Goal: Task Accomplishment & Management: Manage account settings

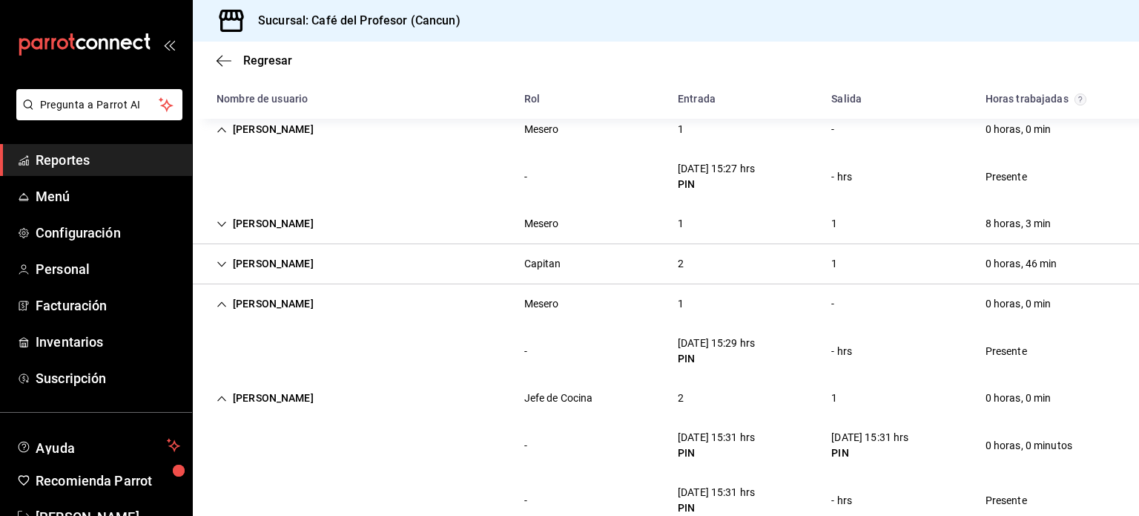
scroll to position [44, 0]
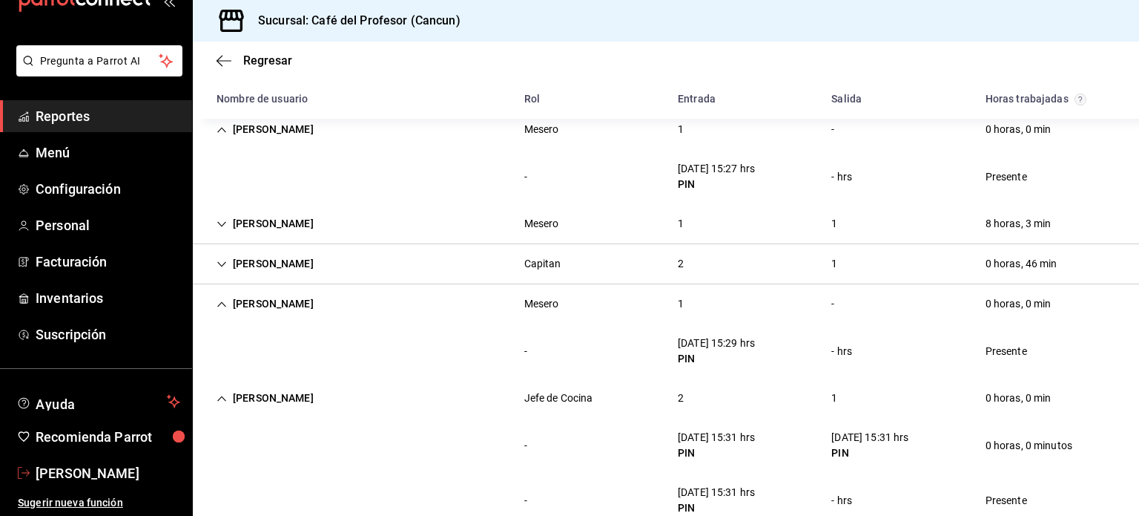
drag, startPoint x: 93, startPoint y: 473, endPoint x: 71, endPoint y: 473, distance: 22.3
click at [71, 473] on span "[PERSON_NAME]" at bounding box center [108, 473] width 145 height 20
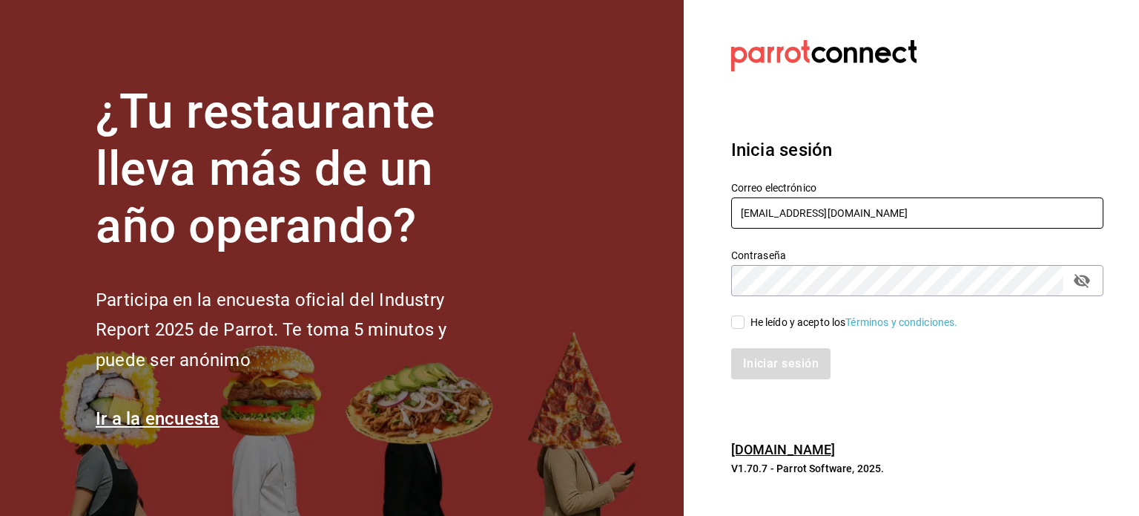
click at [935, 202] on input "[EMAIL_ADDRESS][DOMAIN_NAME]" at bounding box center [917, 212] width 372 height 31
type input "[EMAIL_ADDRESS][DOMAIN_NAME]"
drag, startPoint x: 736, startPoint y: 317, endPoint x: 728, endPoint y: 312, distance: 8.7
click at [728, 312] on div "He leído y acepto los Términos y condiciones." at bounding box center [909, 313] width 390 height 34
click at [734, 323] on input "He leído y acepto los Términos y condiciones." at bounding box center [737, 321] width 13 height 13
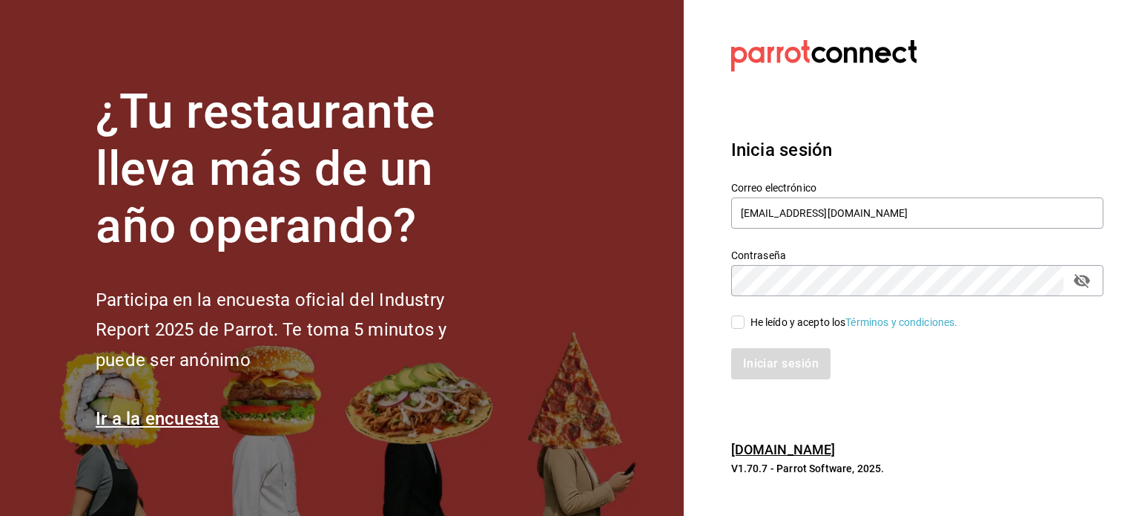
checkbox input "true"
click at [754, 363] on button "Iniciar sesión" at bounding box center [781, 363] width 101 height 31
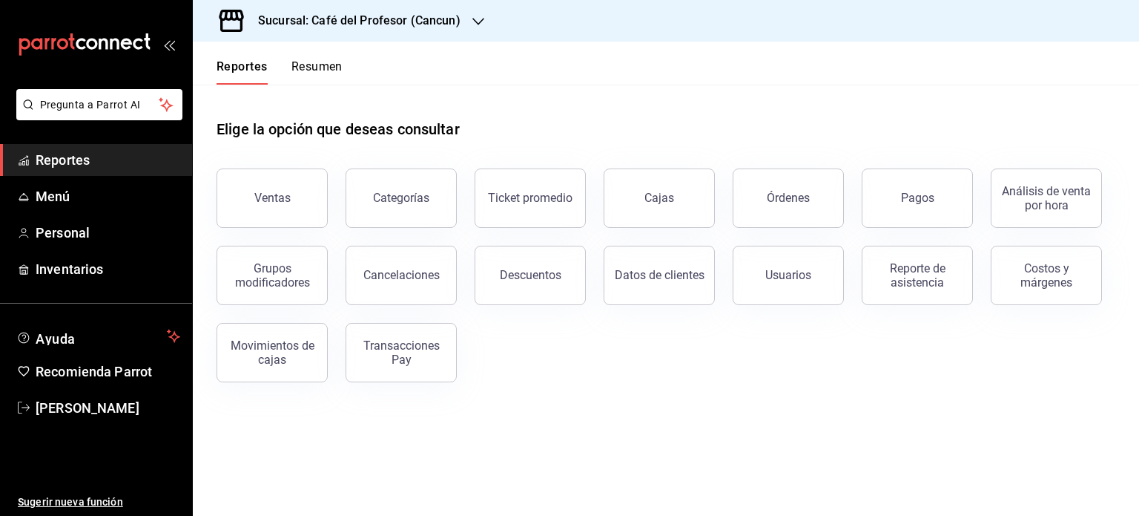
click at [333, 68] on button "Resumen" at bounding box center [317, 71] width 51 height 25
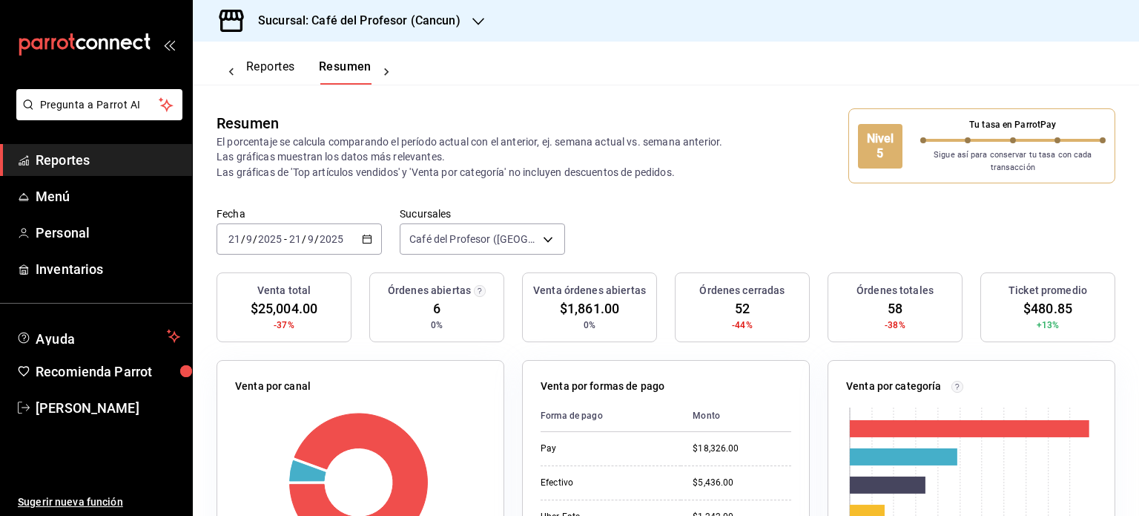
click at [473, 22] on icon "button" at bounding box center [479, 21] width 12 height 7
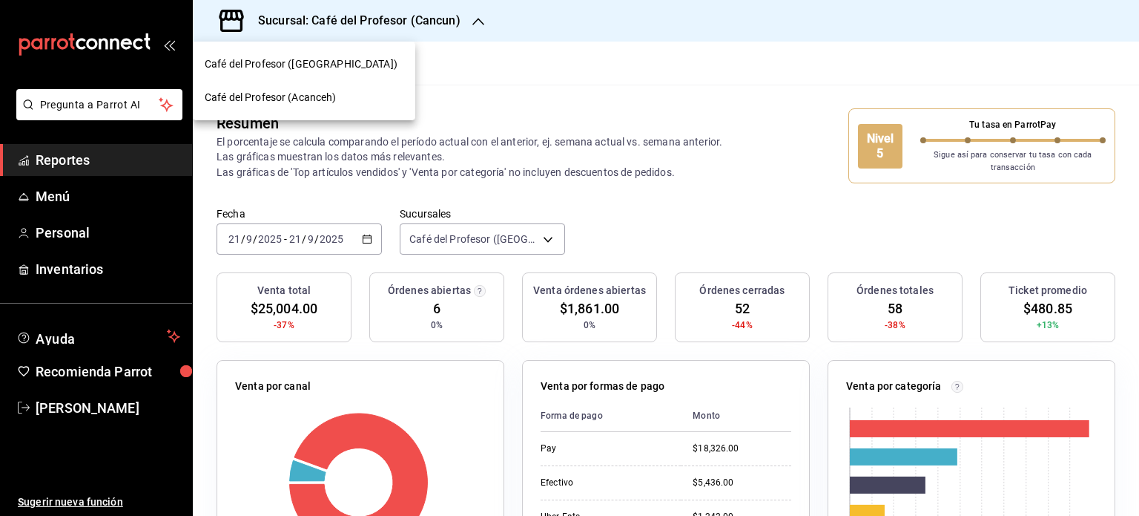
click at [340, 94] on div "Café del Profesor (Acanceh)" at bounding box center [304, 98] width 199 height 16
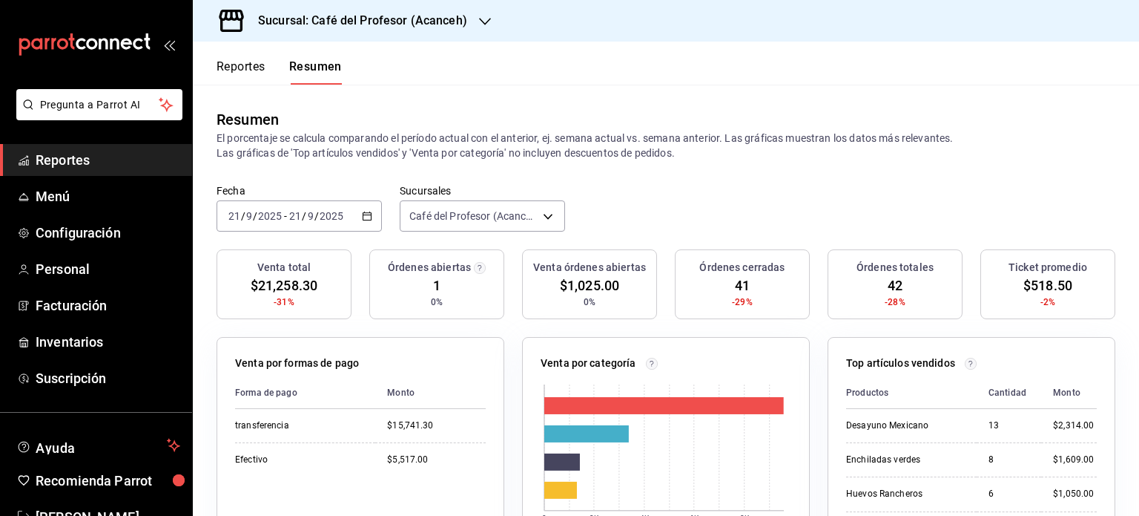
click at [470, 17] on div "Sucursal: Café del Profesor (Acanceh)" at bounding box center [351, 21] width 292 height 42
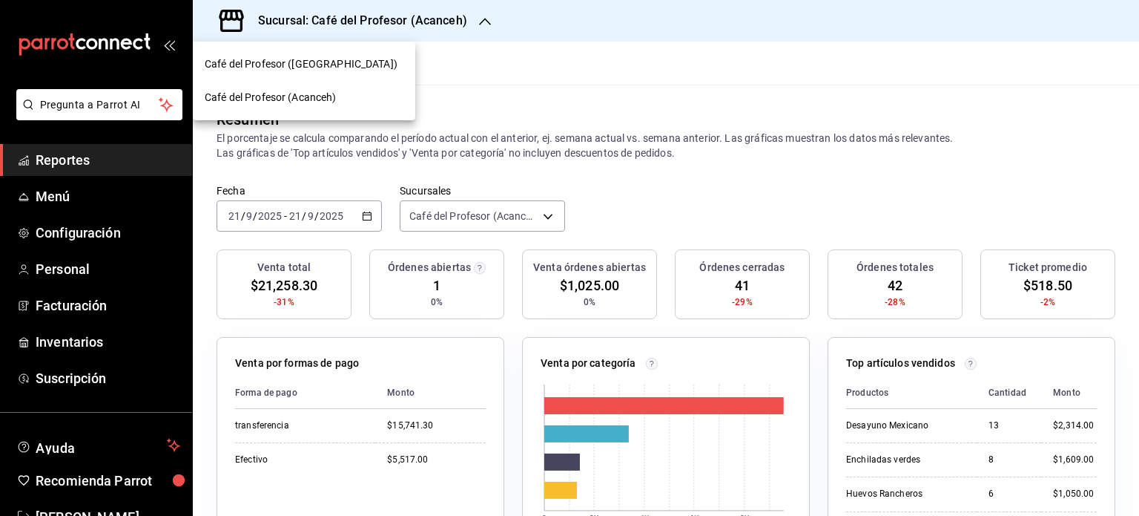
click at [344, 65] on div "Café del Profesor (Cancun)" at bounding box center [304, 64] width 199 height 16
